Goal: Transaction & Acquisition: Purchase product/service

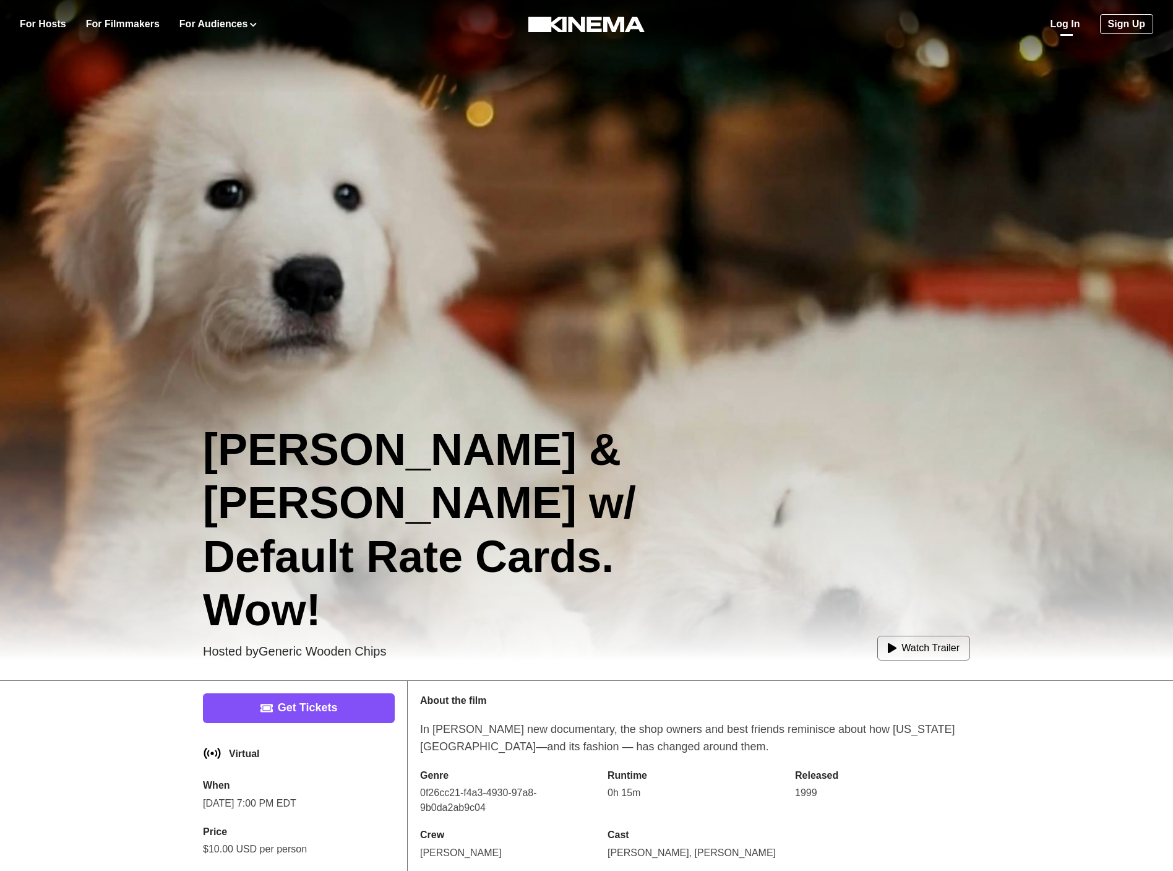
click at [1059, 24] on link "Log In" at bounding box center [1066, 24] width 30 height 15
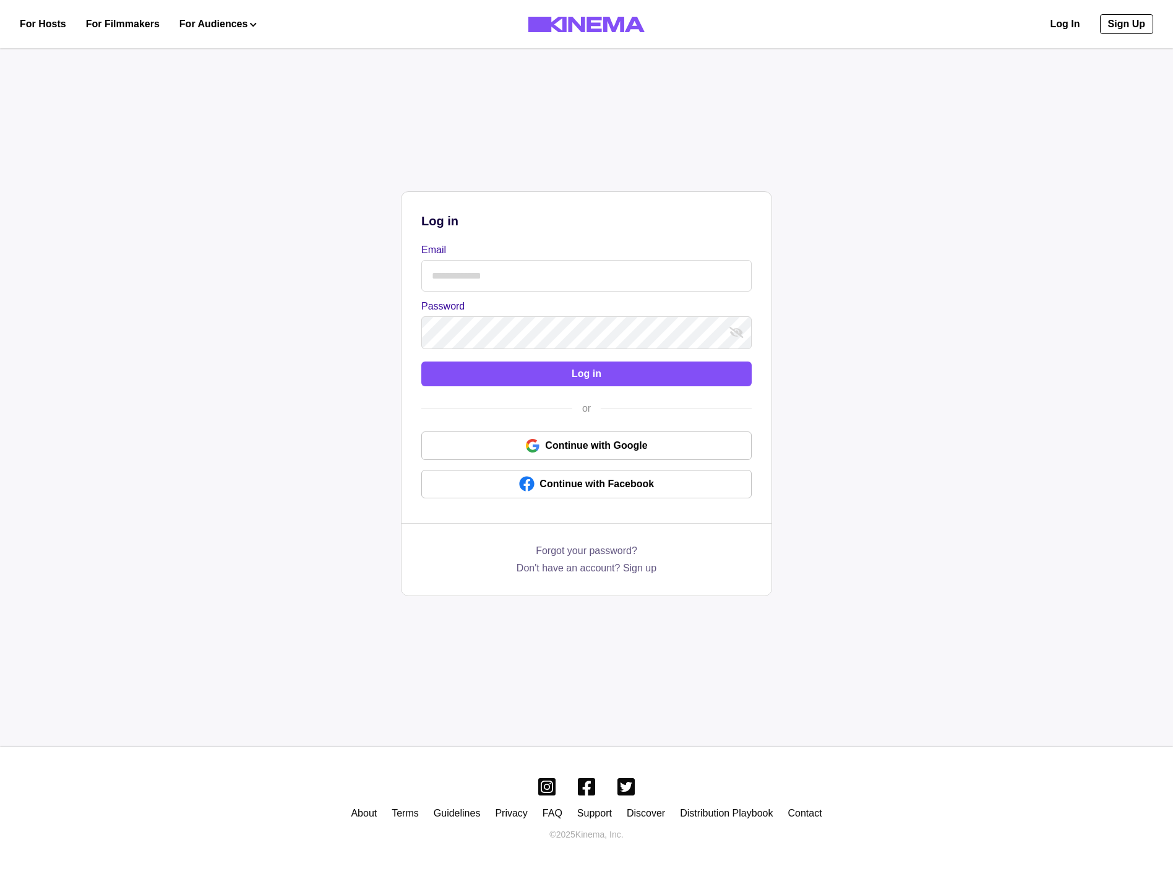
click at [496, 275] on input "Email" at bounding box center [586, 276] width 330 height 32
click at [505, 268] on input "Email" at bounding box center [586, 276] width 330 height 32
type input "**********"
click at [505, 382] on button "Log in" at bounding box center [586, 373] width 330 height 25
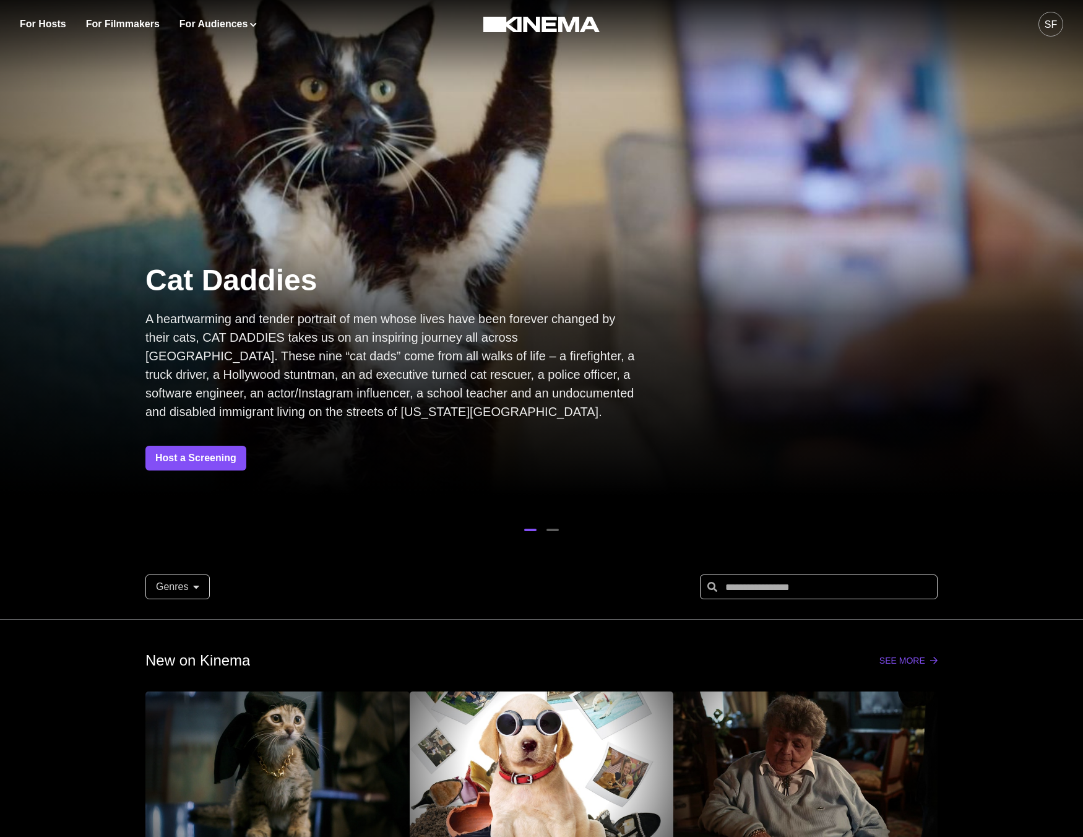
click at [1070, 26] on div "For Hosts For Filmmakers For Audiences Events Watch Now SF" at bounding box center [541, 24] width 1083 height 48
click at [1052, 25] on div "SF" at bounding box center [1050, 24] width 12 height 15
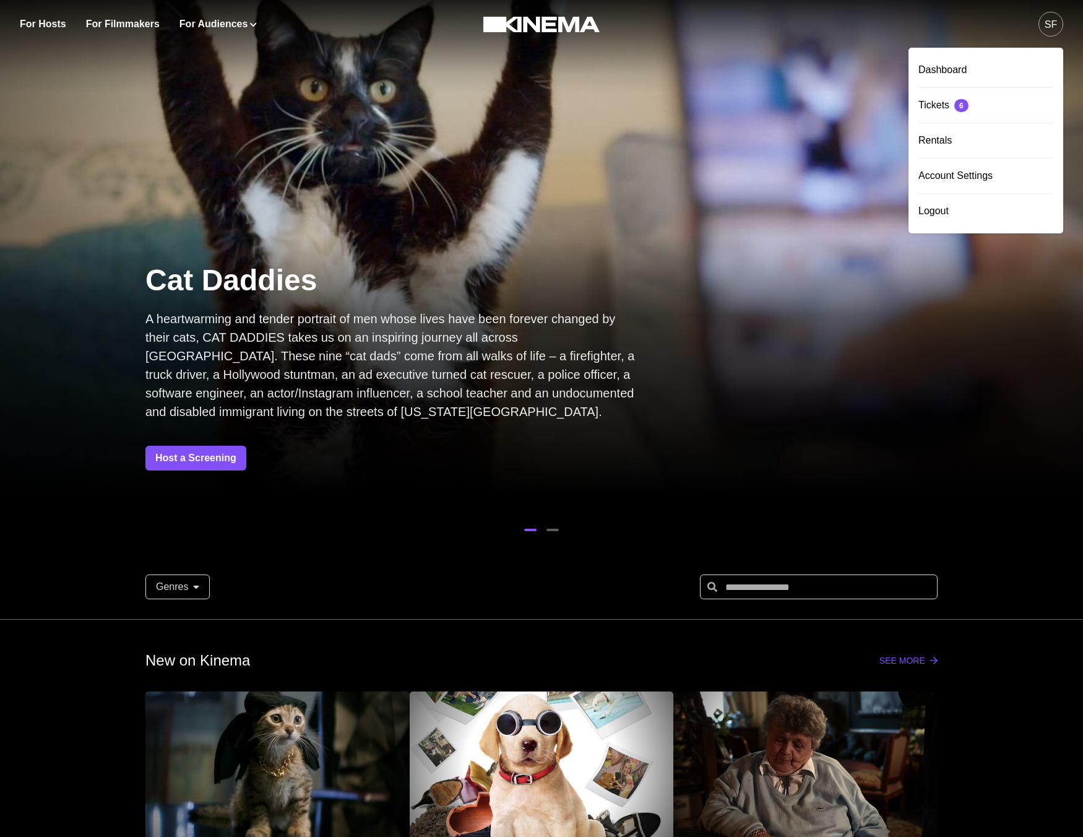
drag, startPoint x: 968, startPoint y: 72, endPoint x: 833, endPoint y: 70, distance: 134.9
click at [968, 72] on div "Dashboard" at bounding box center [985, 70] width 135 height 35
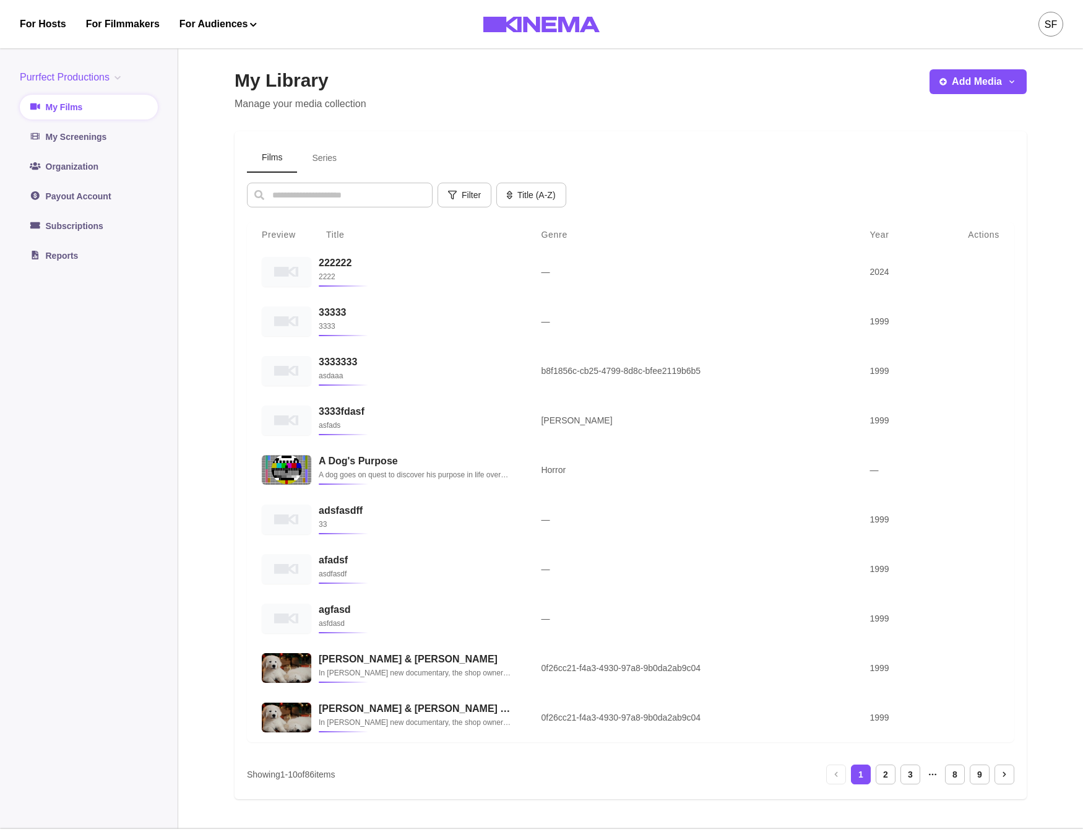
drag, startPoint x: 374, startPoint y: 12, endPoint x: 373, endPoint y: 2, distance: 10.5
click at [373, 6] on div "For Hosts For Filmmakers For Audiences Events Watch Now" at bounding box center [228, 24] width 417 height 48
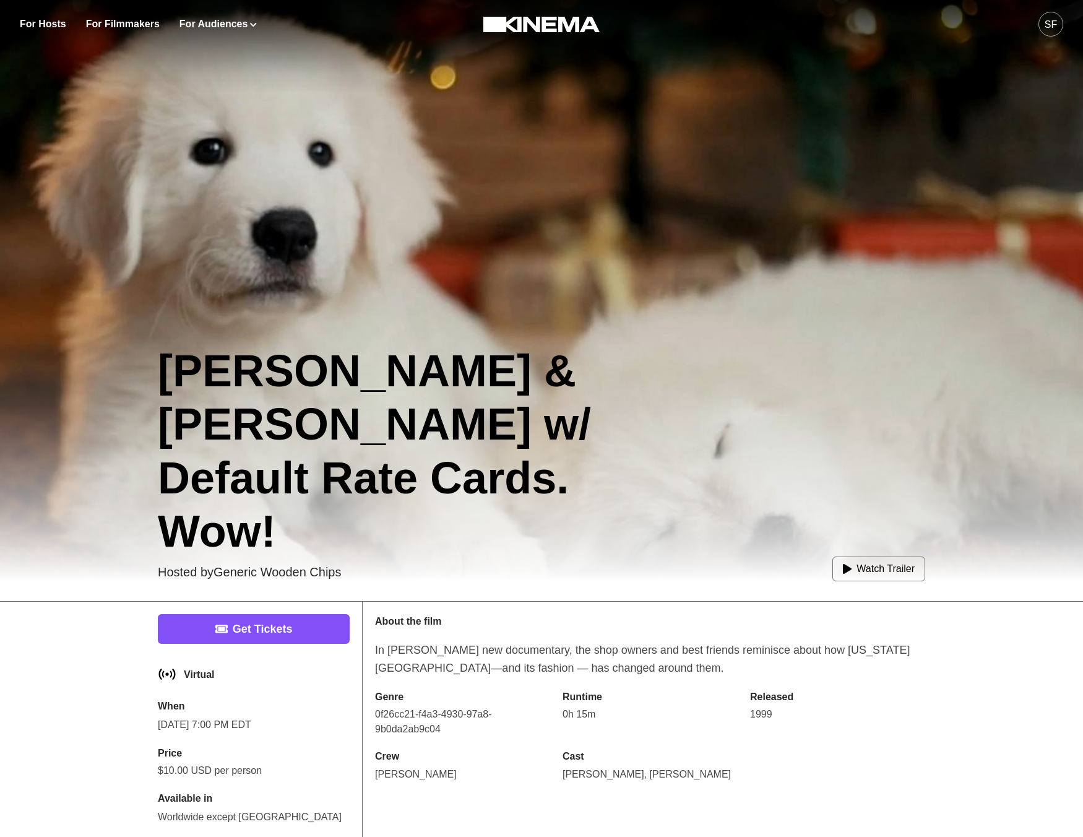
scroll to position [212, 0]
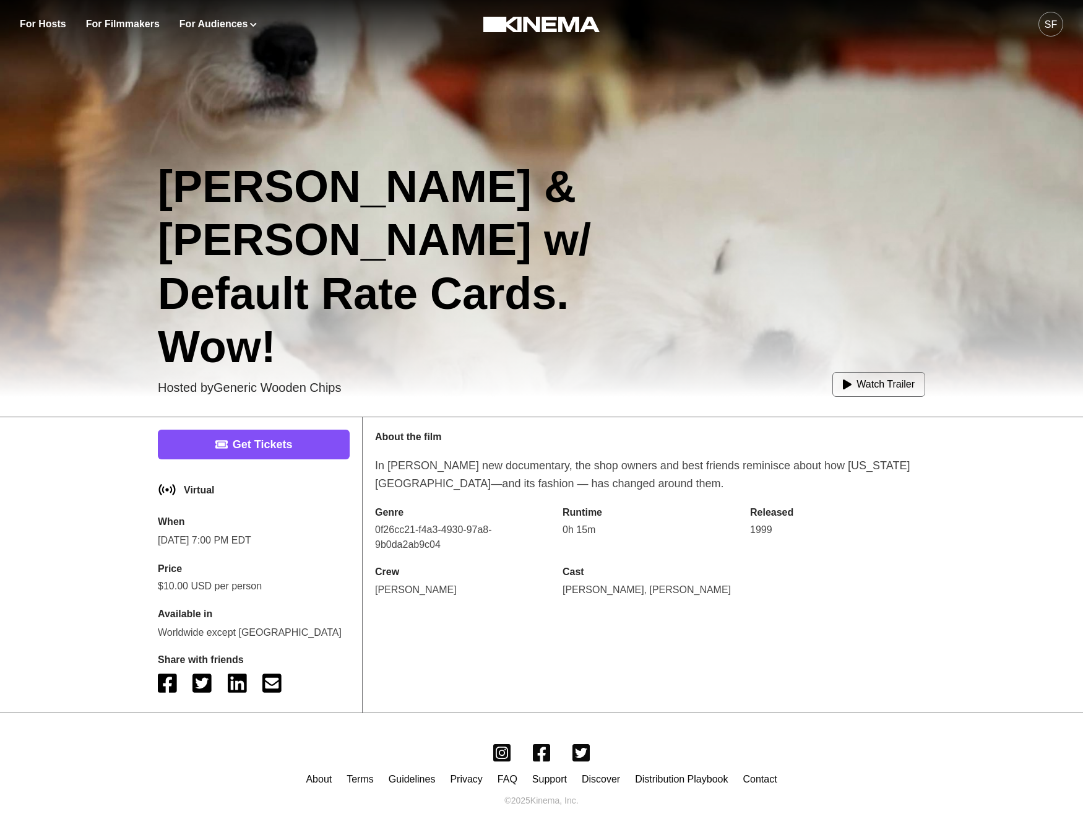
click at [267, 393] on p "Hosted by Generic Wooden Chips" at bounding box center [249, 387] width 183 height 19
drag, startPoint x: 267, startPoint y: 419, endPoint x: 266, endPoint y: 429, distance: 9.9
click at [266, 429] on div "Get Tickets Virtual When Sep 8, 7:00 PM EDT Price $10.00 USD per person Availab…" at bounding box center [253, 564] width 217 height 295
click at [268, 445] on link "Get Tickets" at bounding box center [254, 444] width 192 height 30
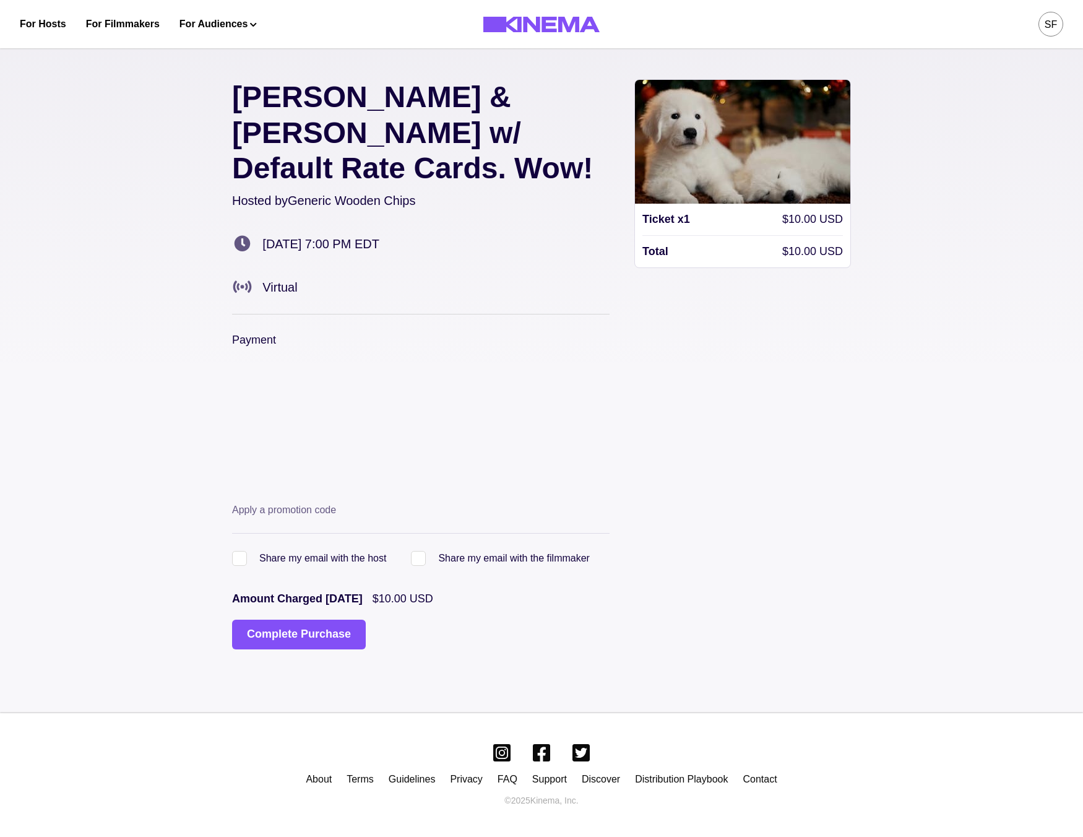
click at [301, 619] on button "Complete Purchase" at bounding box center [299, 634] width 134 height 30
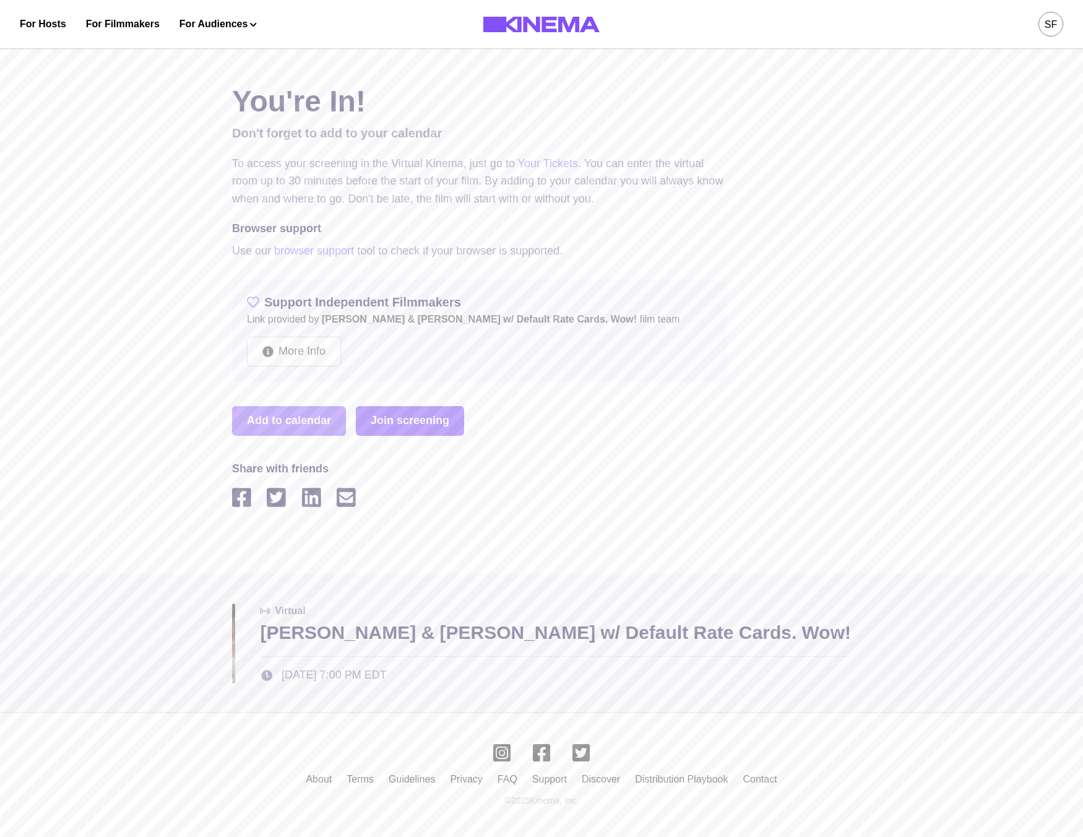
click at [396, 422] on link "Join screening" at bounding box center [410, 421] width 108 height 30
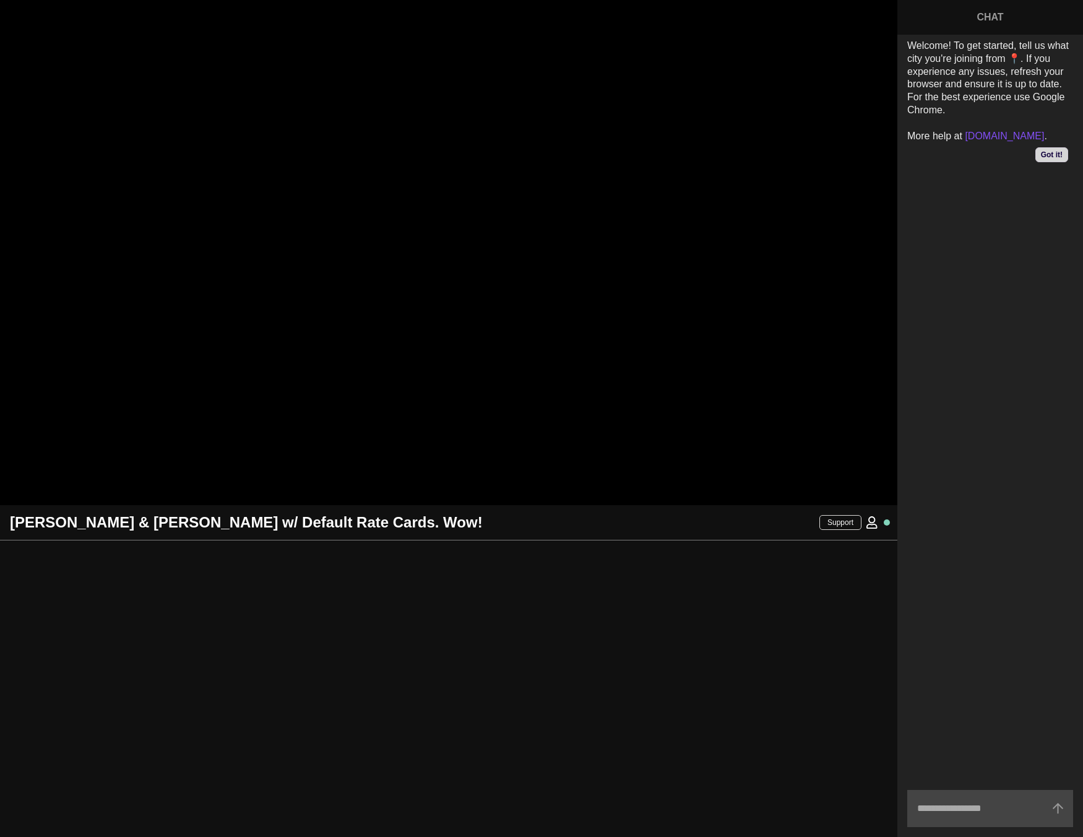
click at [244, 637] on div at bounding box center [448, 688] width 897 height 296
drag, startPoint x: 204, startPoint y: 614, endPoint x: 153, endPoint y: 606, distance: 51.4
click at [108, 608] on div at bounding box center [448, 688] width 897 height 296
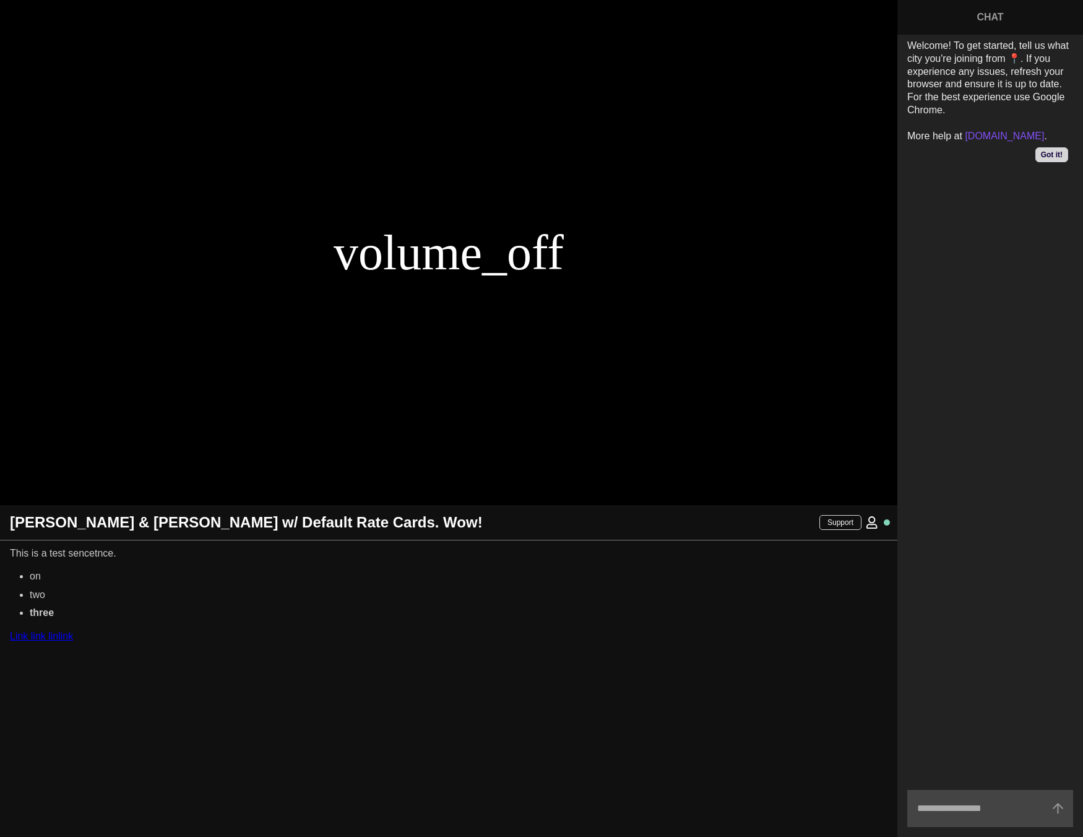
click at [39, 640] on link "Link link linlink" at bounding box center [41, 636] width 63 height 11
